Goal: Information Seeking & Learning: Learn about a topic

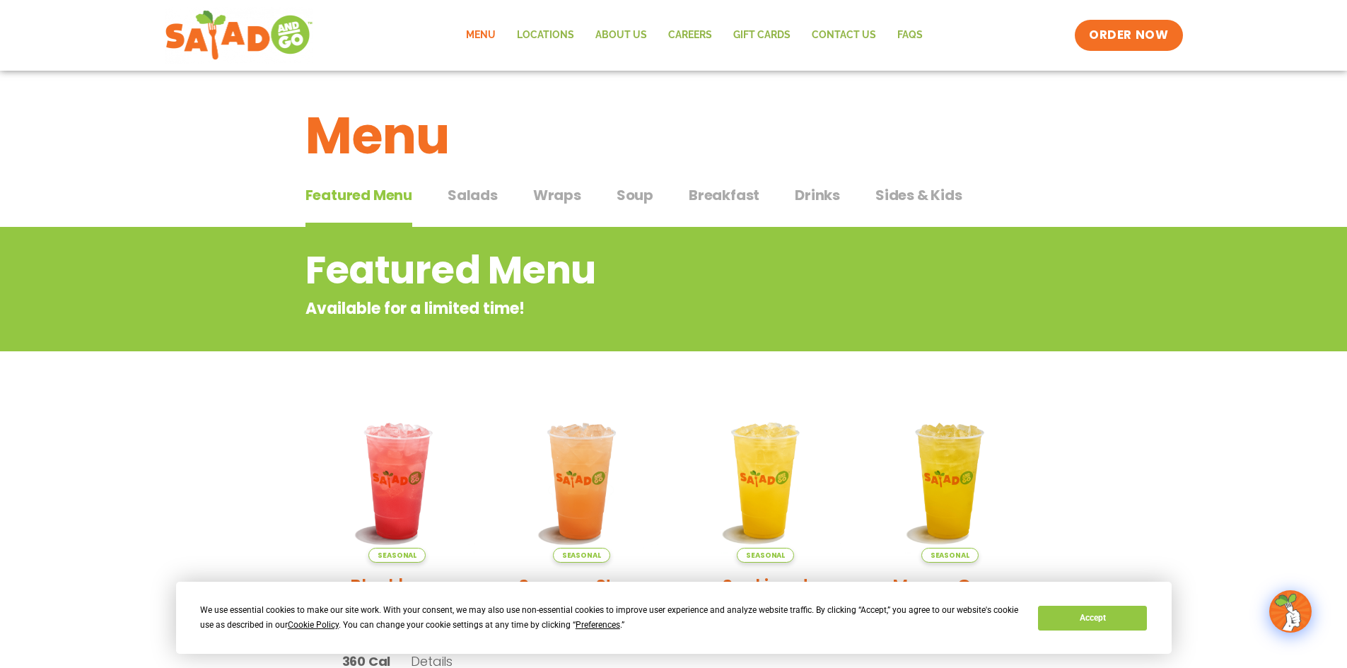
click at [485, 193] on span "Salads" at bounding box center [472, 195] width 50 height 21
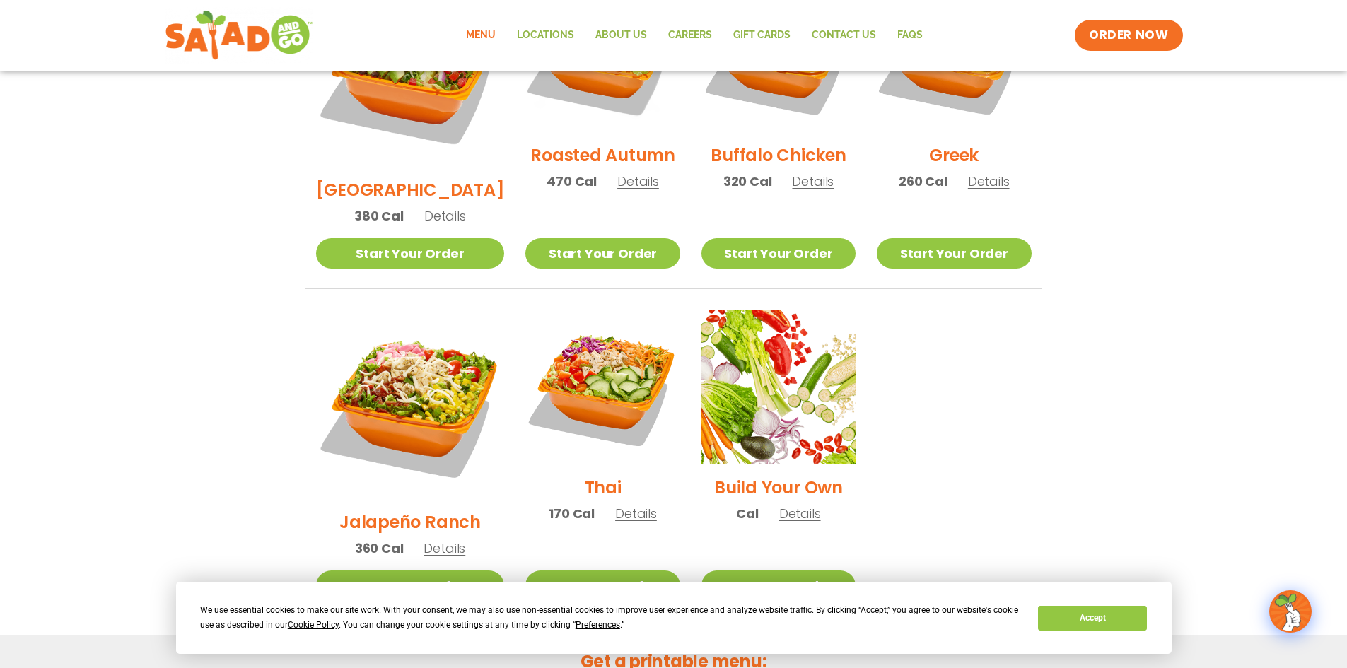
scroll to position [636, 0]
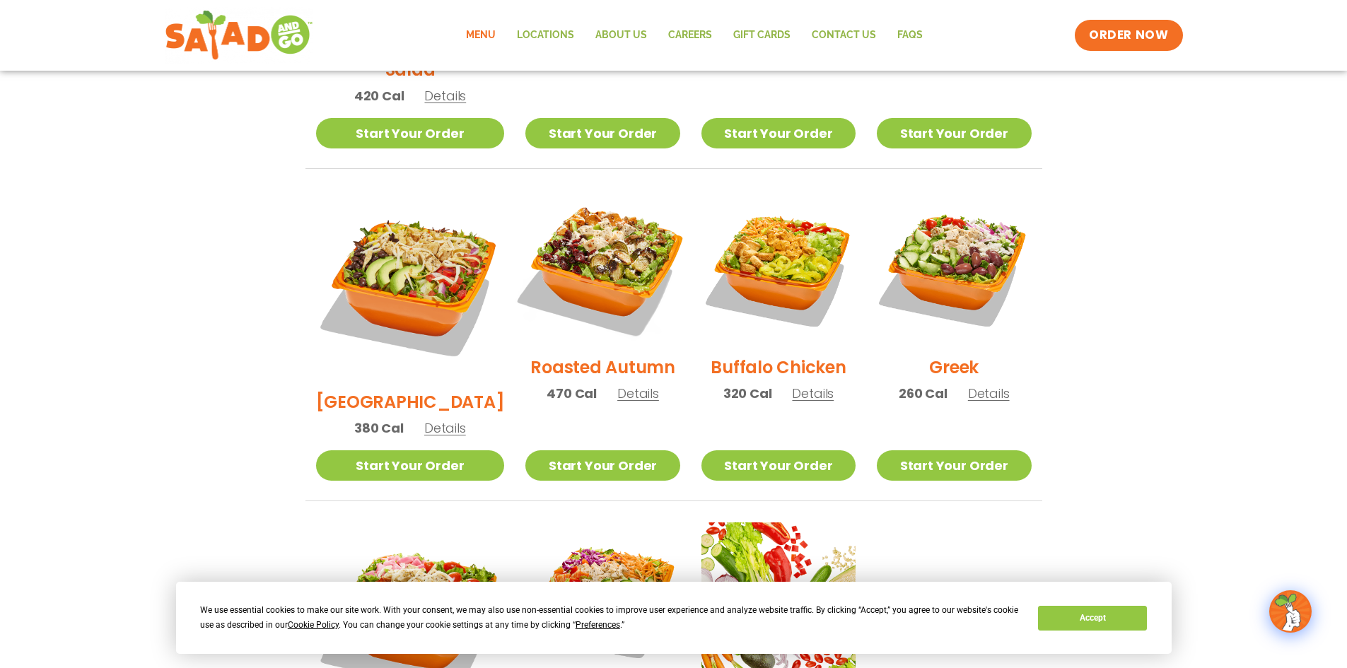
click at [571, 266] on img at bounding box center [602, 267] width 181 height 181
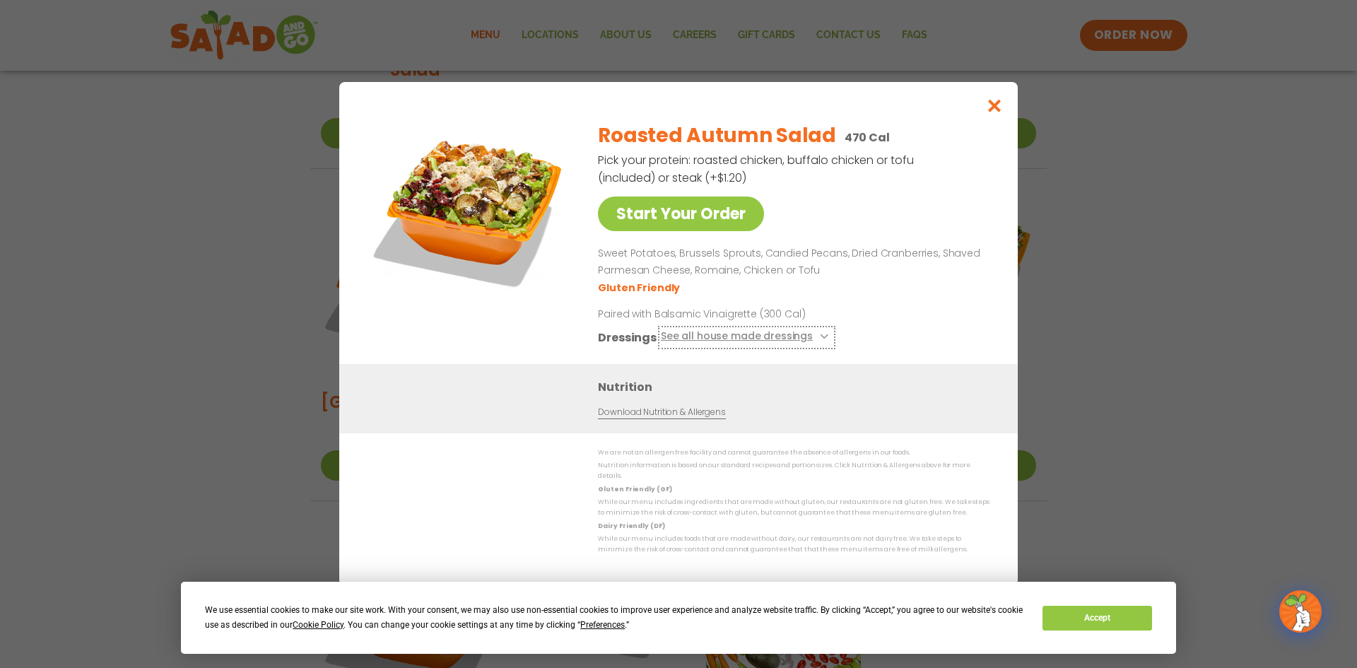
click at [766, 344] on button "See all house made dressings" at bounding box center [747, 338] width 172 height 18
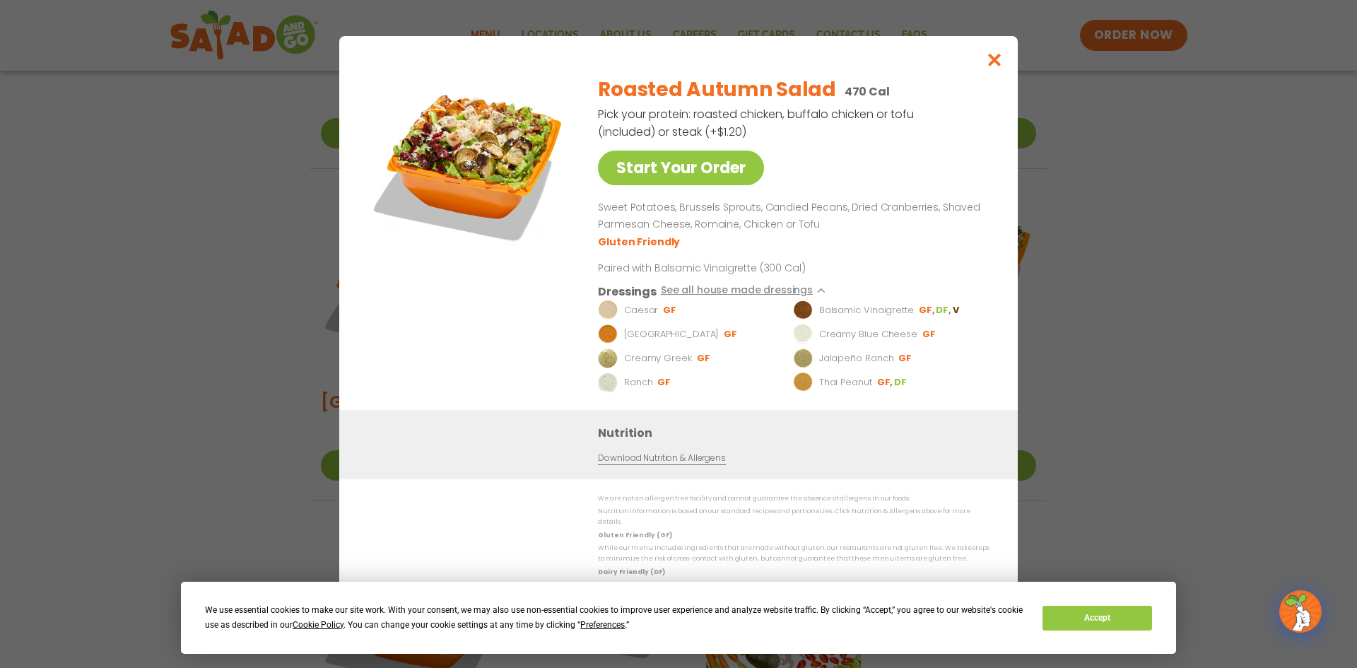
click at [904, 288] on div "Dressings See all house made dressings" at bounding box center [791, 292] width 386 height 18
click at [652, 459] on link "Download Nutrition & Allergens" at bounding box center [661, 458] width 127 height 13
click at [993, 67] on icon "Close modal" at bounding box center [995, 59] width 18 height 15
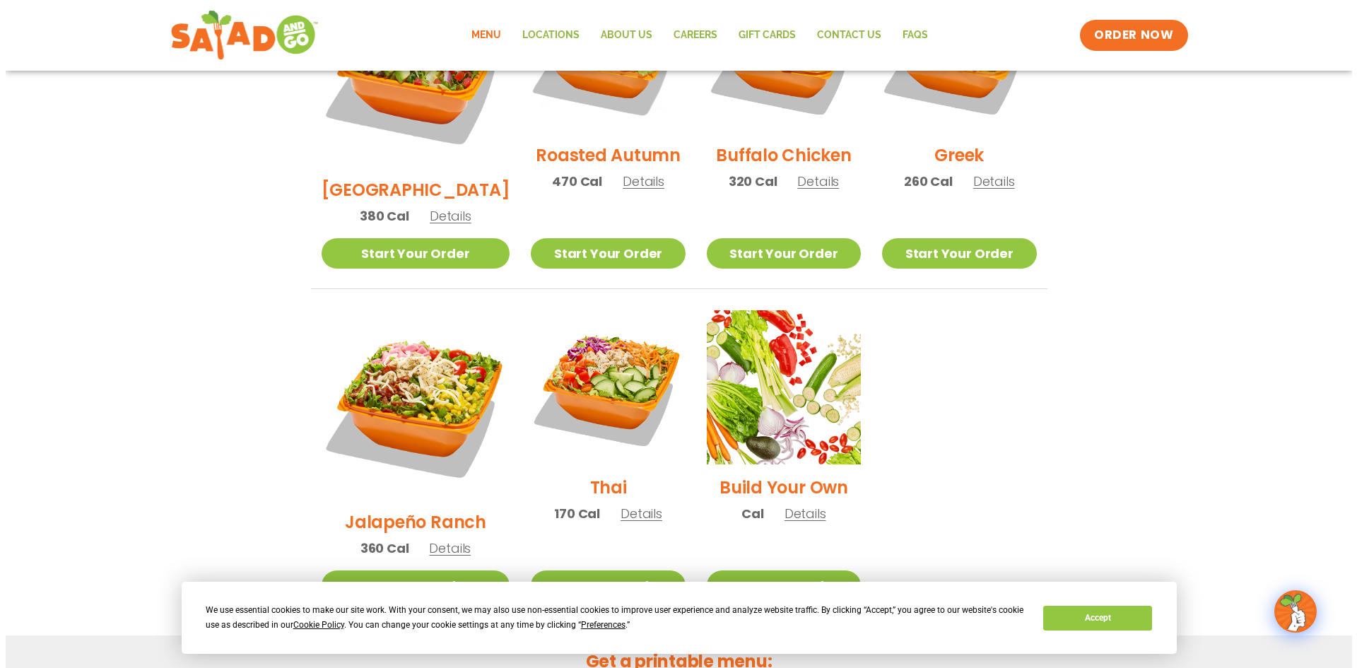
scroll to position [919, 0]
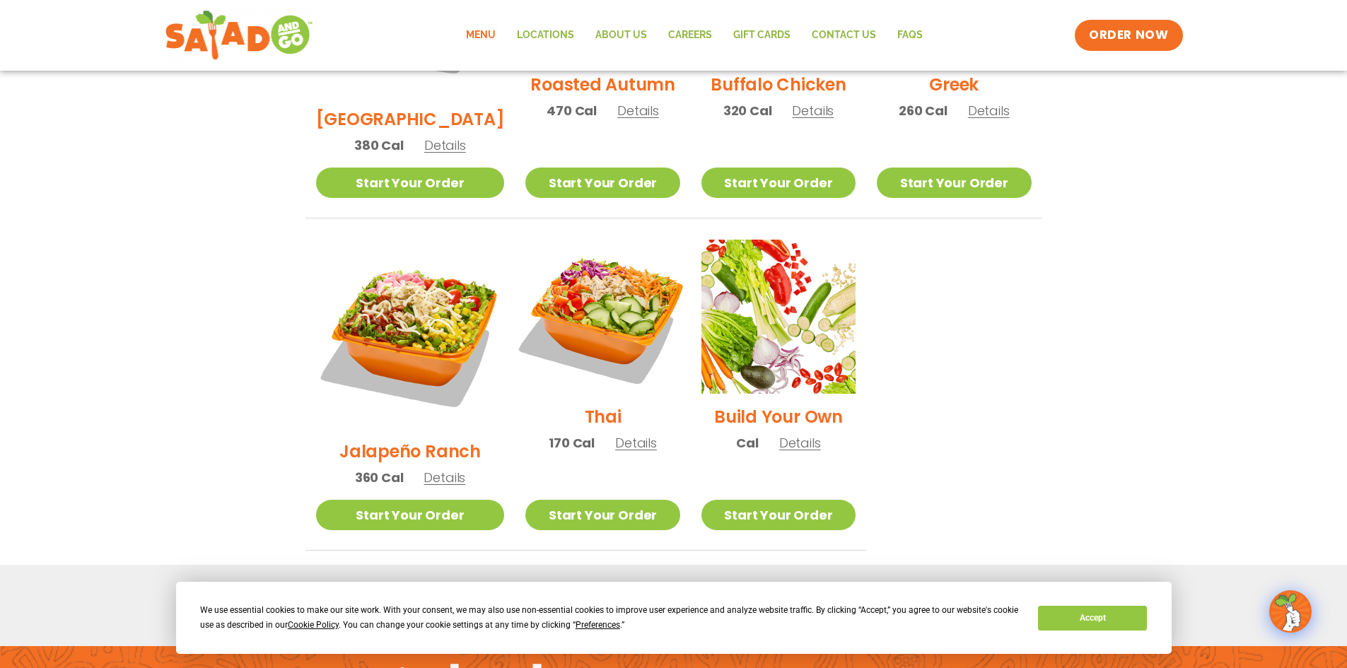
click at [589, 235] on img at bounding box center [602, 316] width 181 height 181
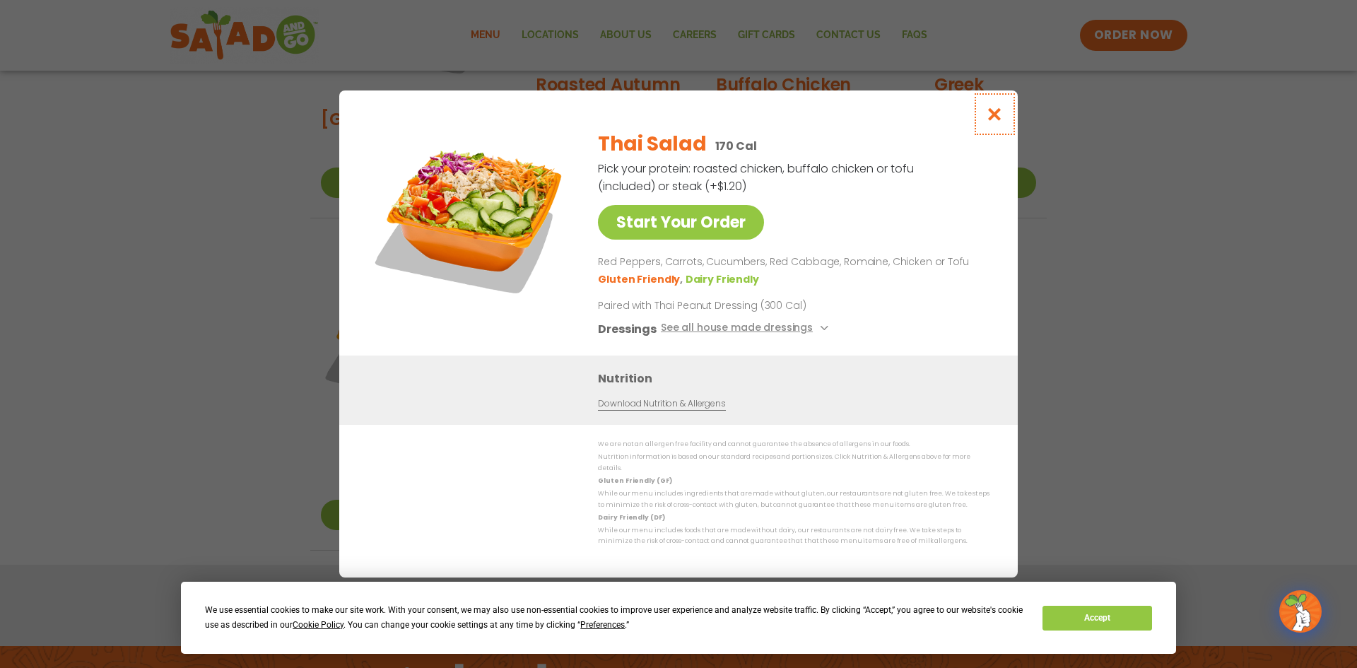
click at [990, 122] on icon "Close modal" at bounding box center [995, 114] width 18 height 15
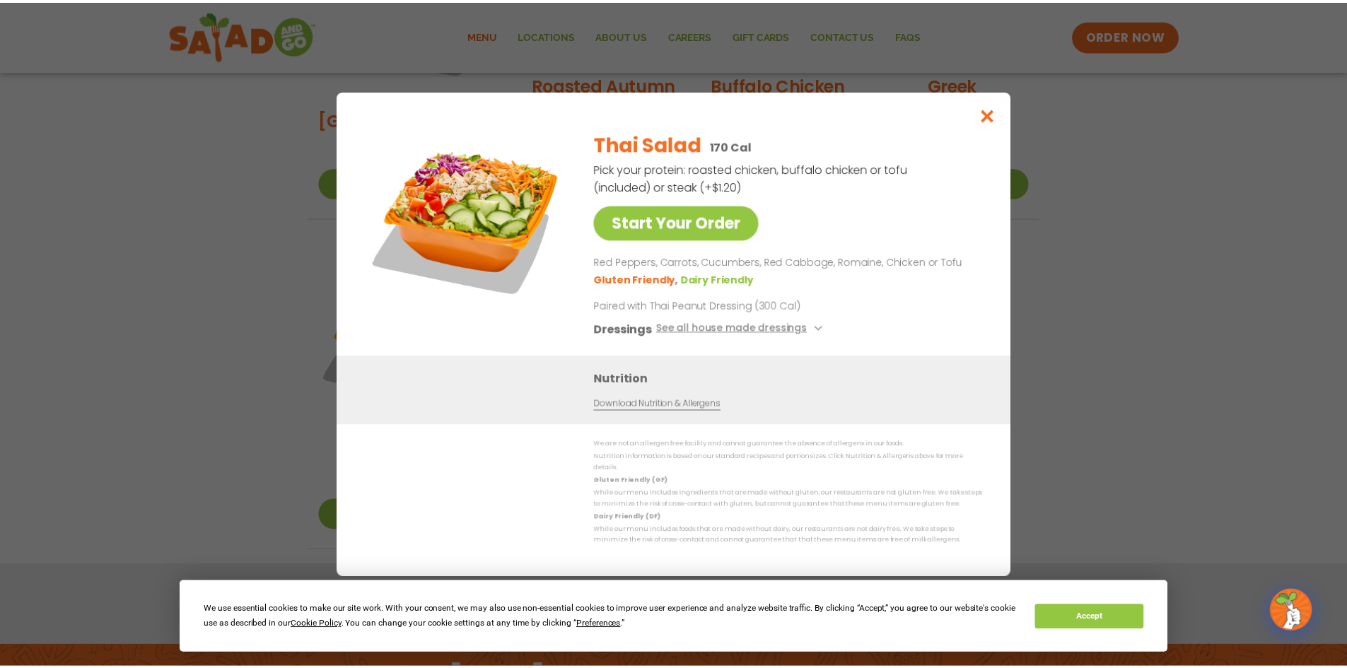
scroll to position [725, 0]
